Goal: Communication & Community: Answer question/provide support

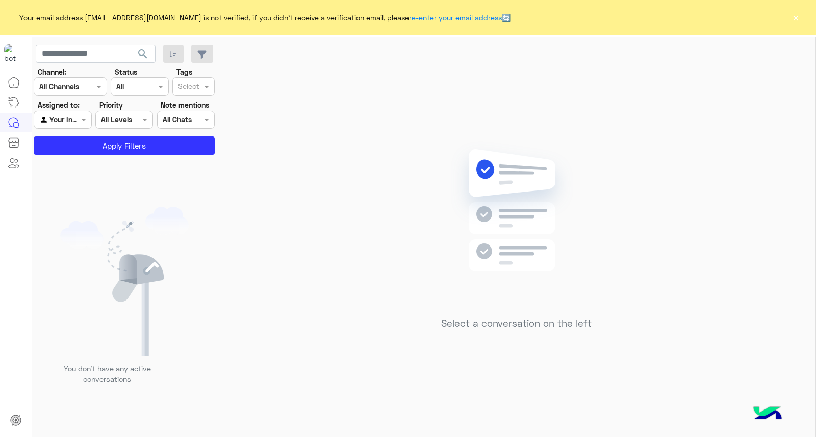
click at [799, 18] on button "×" at bounding box center [795, 17] width 10 height 10
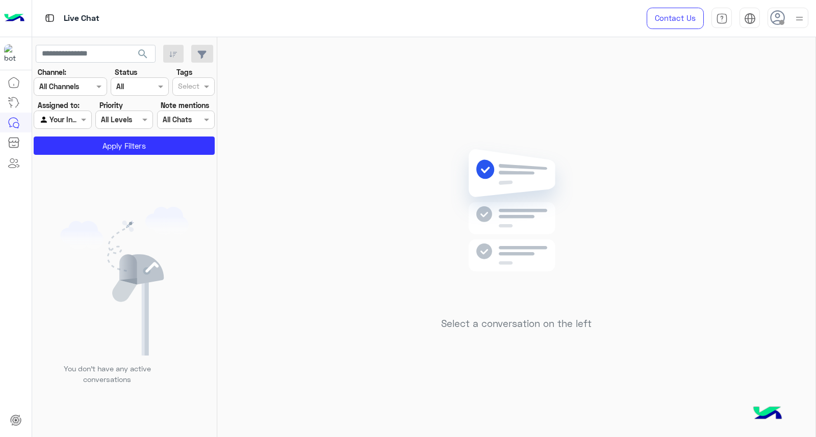
click at [799, 18] on img at bounding box center [799, 18] width 13 height 13
click at [780, 70] on label "Online" at bounding box center [744, 78] width 111 height 18
click at [151, 54] on button "search" at bounding box center [142, 56] width 25 height 22
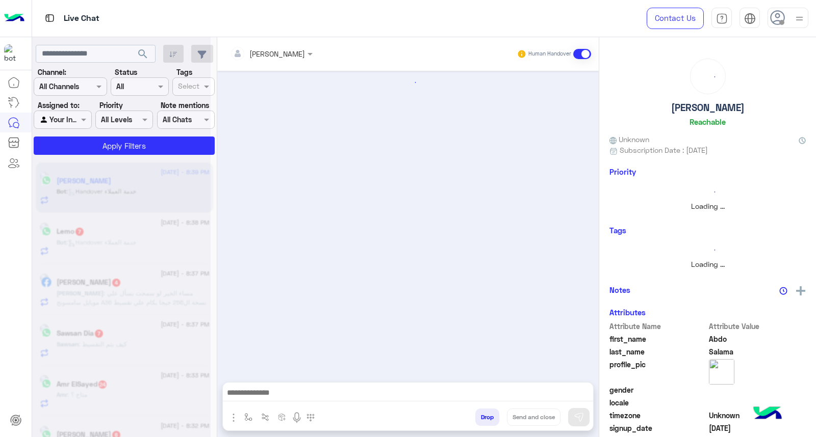
click at [151, 54] on div at bounding box center [121, 222] width 178 height 437
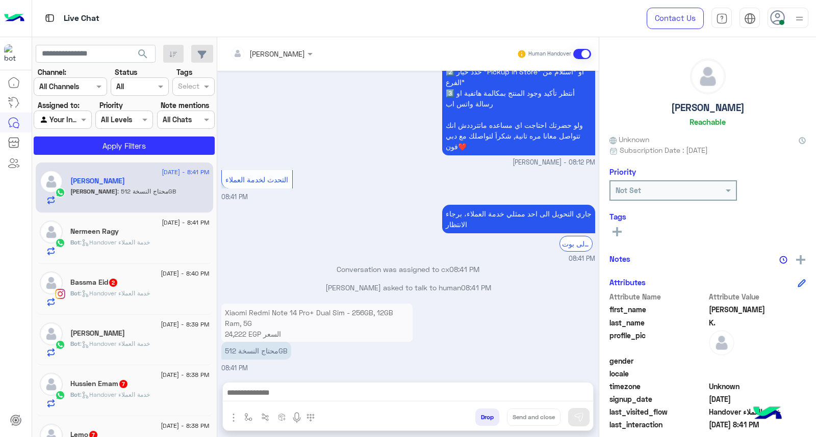
scroll to position [776, 0]
click at [792, 22] on div at bounding box center [787, 18] width 41 height 20
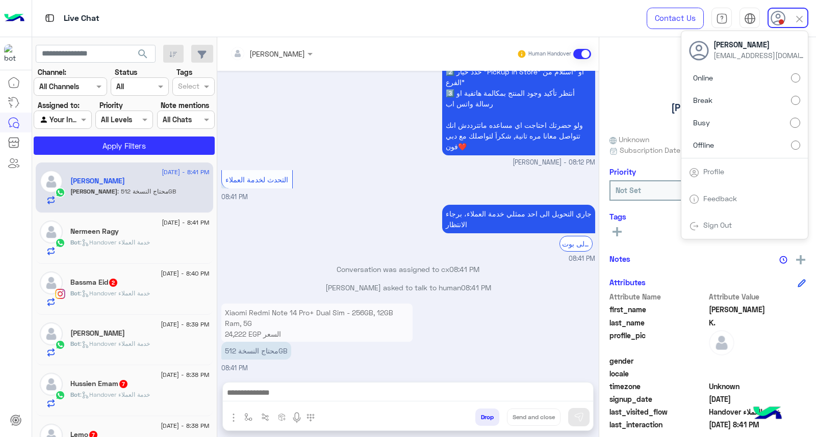
click at [140, 53] on span "search" at bounding box center [143, 54] width 12 height 12
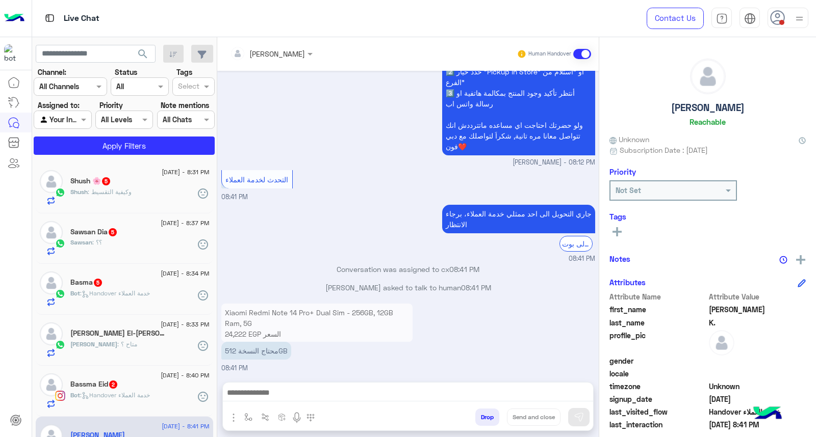
click at [140, 53] on span "search" at bounding box center [143, 54] width 12 height 12
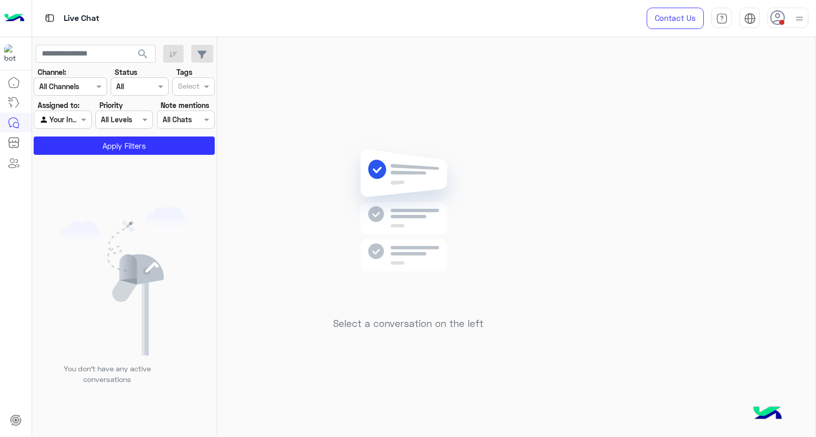
click at [140, 53] on span "search" at bounding box center [143, 54] width 12 height 12
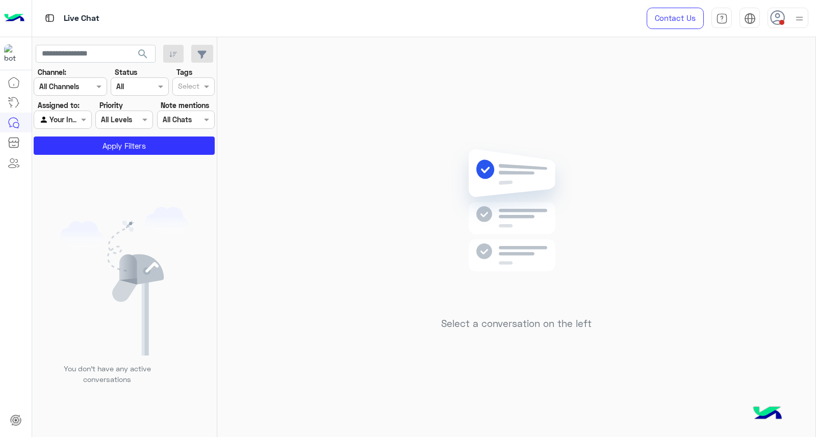
click at [140, 53] on span "search" at bounding box center [143, 54] width 12 height 12
click at [735, 227] on div "Select a conversation on the left" at bounding box center [516, 239] width 598 height 404
